Goal: Check status

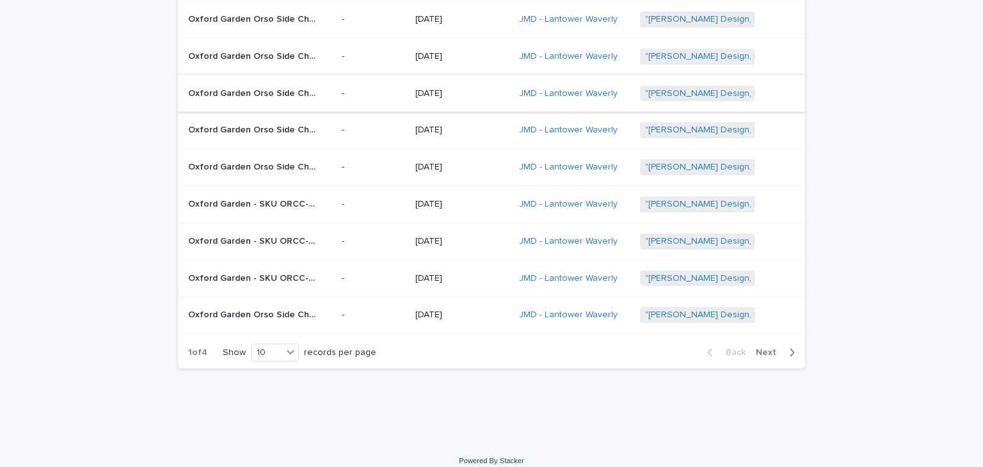
scroll to position [202, 0]
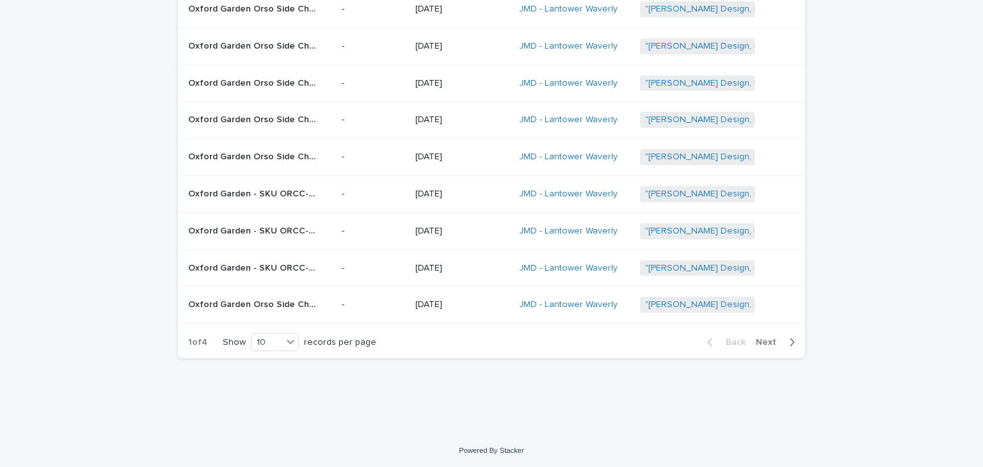
click at [766, 339] on span "Next" at bounding box center [770, 342] width 28 height 9
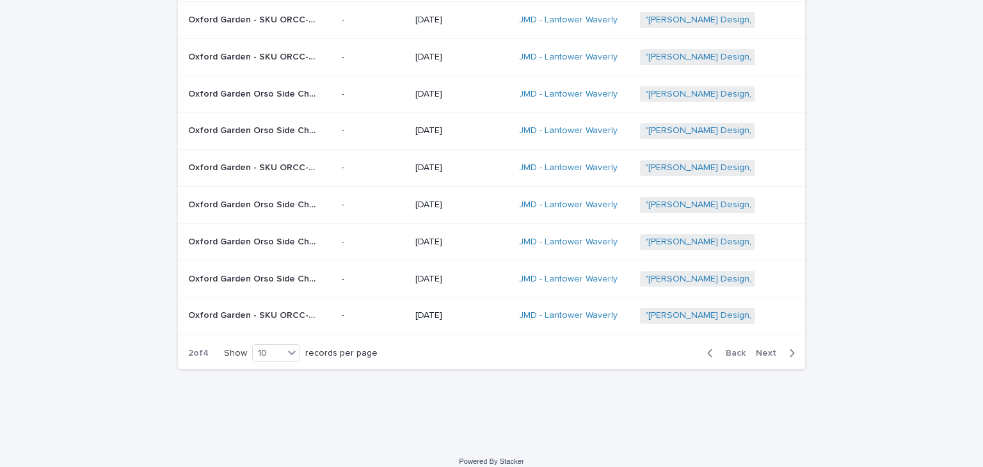
scroll to position [202, 0]
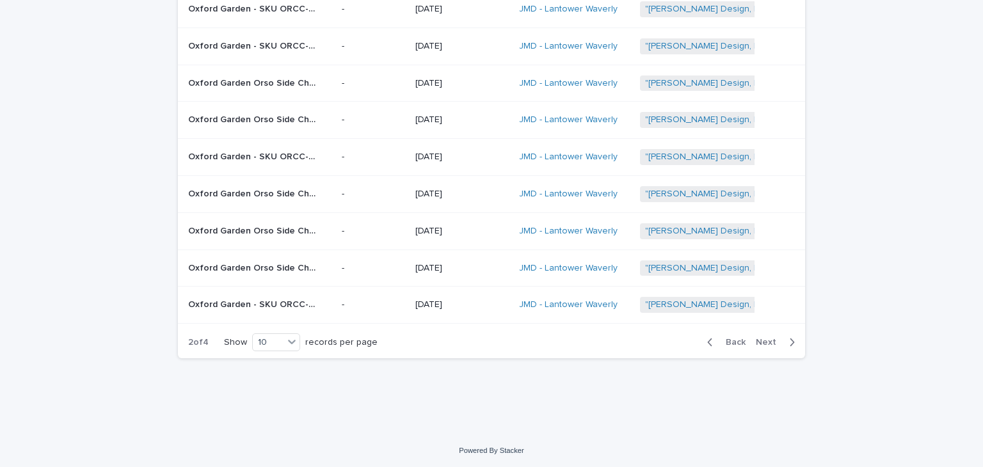
click at [766, 339] on span "Next" at bounding box center [770, 342] width 28 height 9
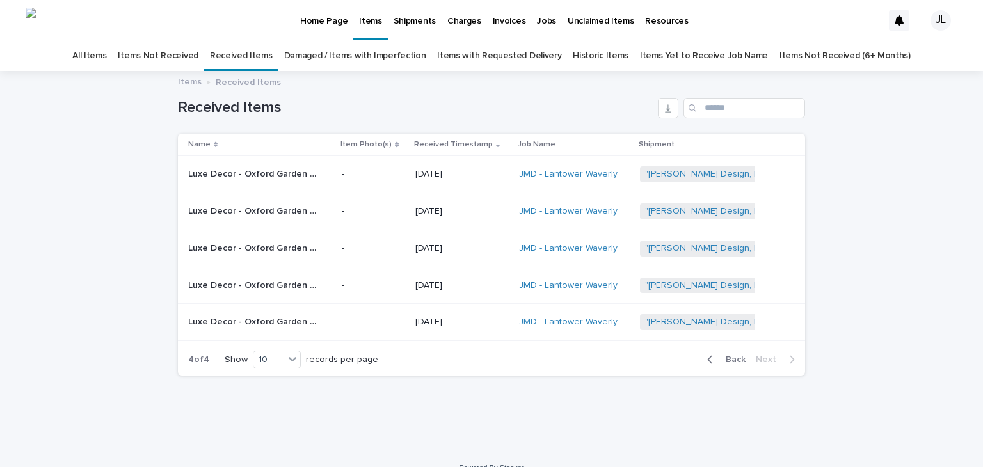
click at [709, 356] on icon "button" at bounding box center [710, 360] width 6 height 12
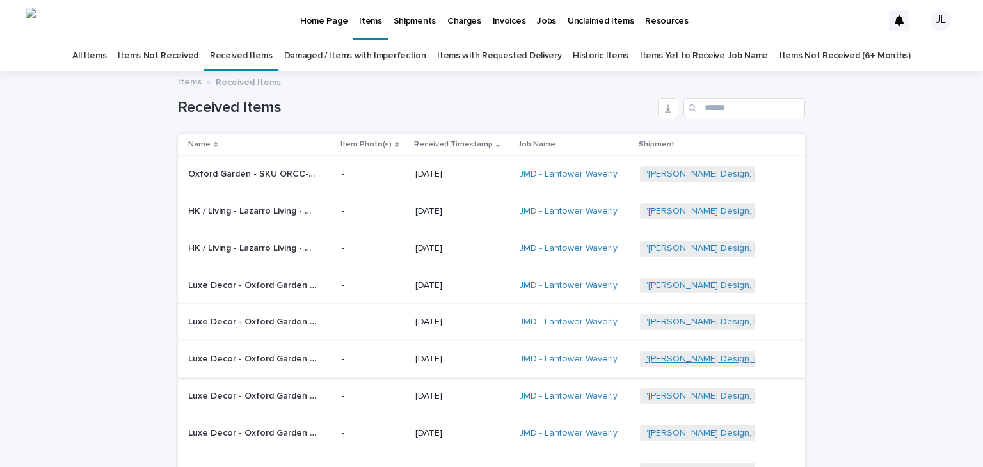
click at [709, 356] on link ""[PERSON_NAME] Design, LLC" | Inbound Shipment | 24682" at bounding box center [766, 359] width 243 height 11
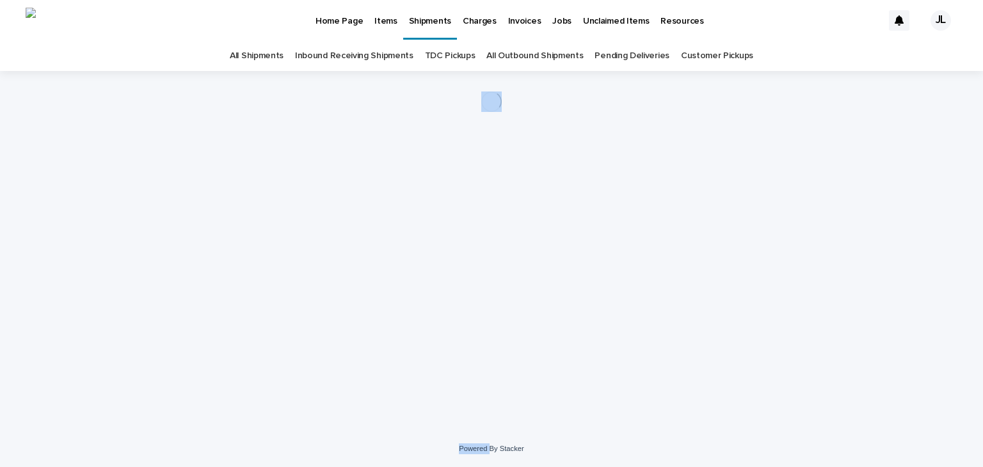
click at [709, 356] on div "Loading... Saving… Loading... Saving…" at bounding box center [492, 235] width 640 height 328
